Goal: Task Accomplishment & Management: Manage account settings

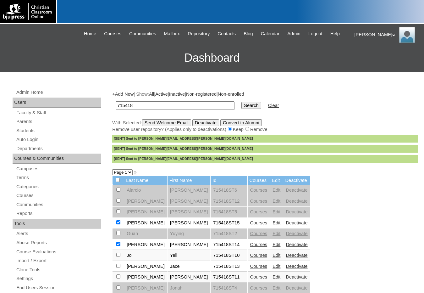
scroll to position [30, 0]
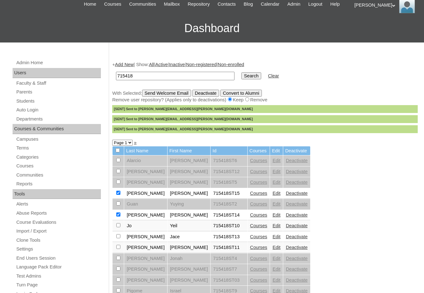
click at [364, 190] on div "+ Add New | Show: All | Active | Inactive | Non-registered | Non-enrolled 71541…" at bounding box center [263, 265] width 309 height 421
drag, startPoint x: 138, startPoint y: 75, endPoint x: 102, endPoint y: 76, distance: 36.5
click at [102, 76] on div "Admin Home Users Faculty & Staff Parents Students Auto Login Departments Course…" at bounding box center [212, 259] width 424 height 434
type input "cabelka"
click at [241, 72] on input "Search" at bounding box center [250, 75] width 19 height 7
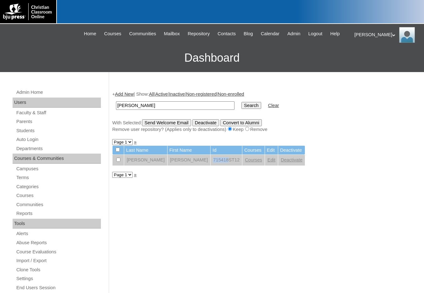
drag, startPoint x: 180, startPoint y: 161, endPoint x: 195, endPoint y: 162, distance: 14.8
click at [211, 162] on td "715418ST12" at bounding box center [226, 160] width 31 height 11
copy td "715418"
drag, startPoint x: 141, startPoint y: 105, endPoint x: 97, endPoint y: 107, distance: 43.8
click at [97, 107] on div "Admin Home Users Faculty & Staff Parents Students Auto Login Departments Course…" at bounding box center [212, 289] width 424 height 434
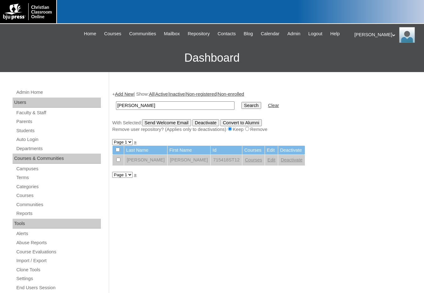
paste input "715418"
type input "715418"
click at [241, 106] on input "Search" at bounding box center [250, 105] width 19 height 7
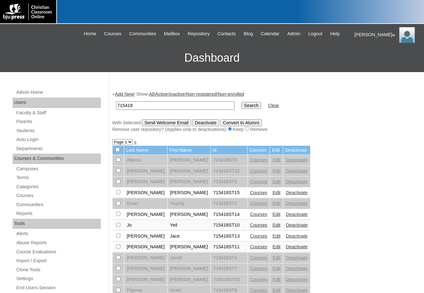
click at [273, 171] on link "Edit" at bounding box center [277, 170] width 8 height 5
click at [250, 169] on link "Courses" at bounding box center [258, 170] width 17 height 5
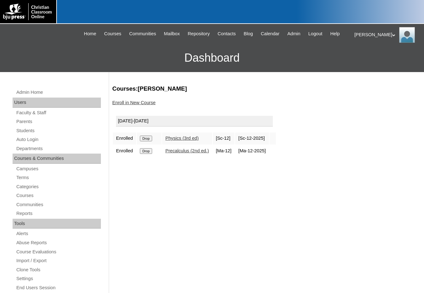
click at [148, 140] on input "Drop" at bounding box center [146, 139] width 12 height 6
click at [45, 128] on link "Students" at bounding box center [58, 131] width 85 height 8
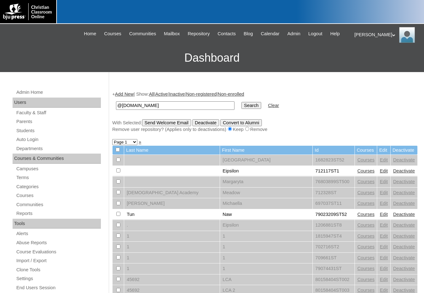
type input "@[DOMAIN_NAME]"
click at [241, 107] on input "Search" at bounding box center [250, 105] width 19 height 7
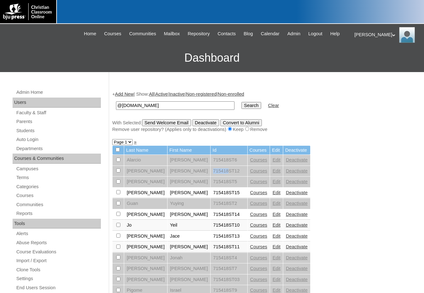
drag, startPoint x: 180, startPoint y: 170, endPoint x: 196, endPoint y: 175, distance: 16.9
click at [211, 175] on td "715418ST12" at bounding box center [229, 171] width 36 height 11
copy td "715418"
click at [273, 172] on link "Edit" at bounding box center [277, 170] width 8 height 5
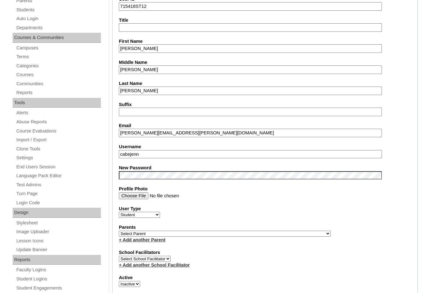
scroll to position [157, 0]
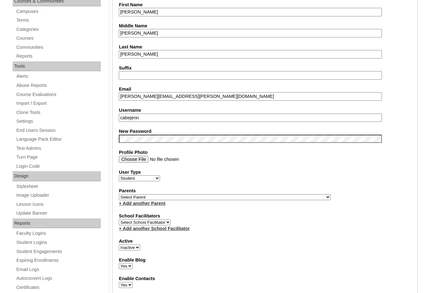
click at [137, 246] on select "Active Inactive" at bounding box center [129, 247] width 21 height 6
select select "1"
click at [119, 244] on select "Active Inactive" at bounding box center [129, 247] width 21 height 6
click at [252, 196] on select "Select Parent , [GEOGRAPHIC_DATA], Ma 1, 1 23-24 accountMorgan, [PERSON_NAME] 6…" at bounding box center [225, 197] width 212 height 6
select select "22446"
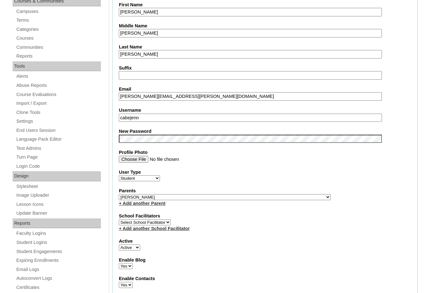
click at [268, 197] on div "Parents Select Parent , [GEOGRAPHIC_DATA], Ma 1, 1 23-24 accountMorgan, [PERSON…" at bounding box center [265, 196] width 292 height 19
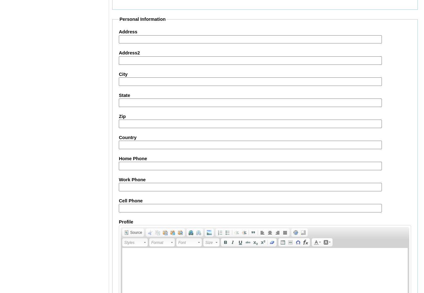
scroll to position [659, 0]
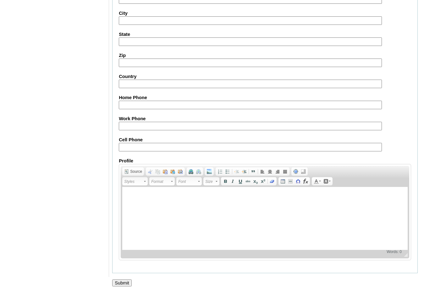
click at [120, 282] on input "Submit" at bounding box center [121, 282] width 19 height 7
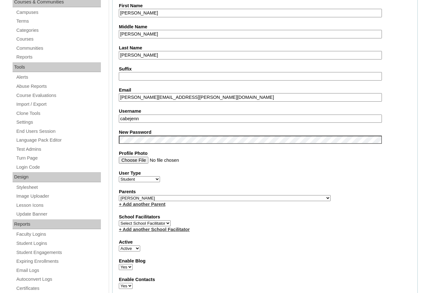
scroll to position [0, 0]
